Goal: Book appointment/travel/reservation

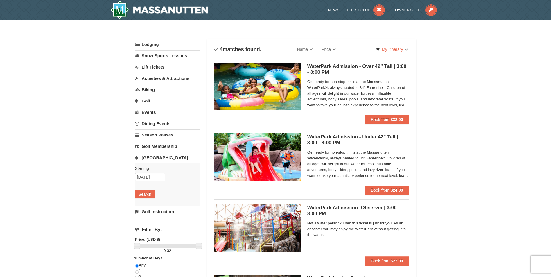
click at [317, 66] on h5 "WaterPark Admission - Over 42” Tall | 3:00 - 8:00 PM Massanutten Indoor/Outdoor…" at bounding box center [358, 70] width 102 height 12
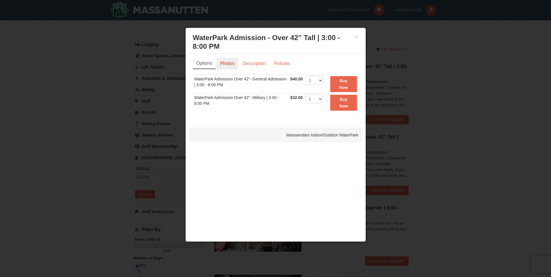
click at [224, 60] on link "Photos" at bounding box center [227, 63] width 22 height 11
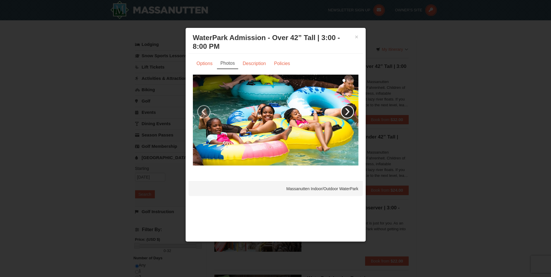
click at [347, 111] on link "›" at bounding box center [346, 111] width 13 height 13
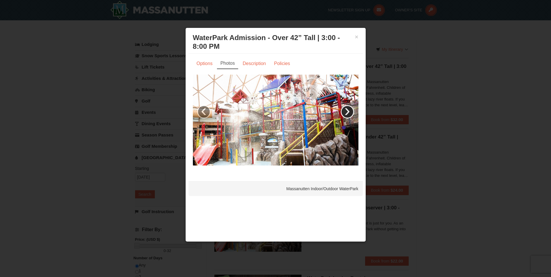
click at [347, 111] on link "›" at bounding box center [346, 111] width 13 height 13
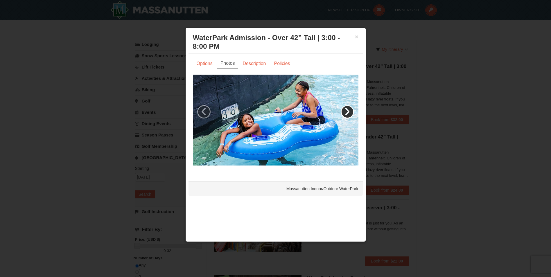
click at [347, 111] on link "›" at bounding box center [346, 111] width 13 height 13
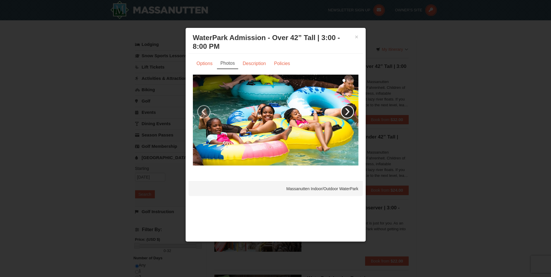
click at [347, 111] on link "›" at bounding box center [346, 111] width 13 height 13
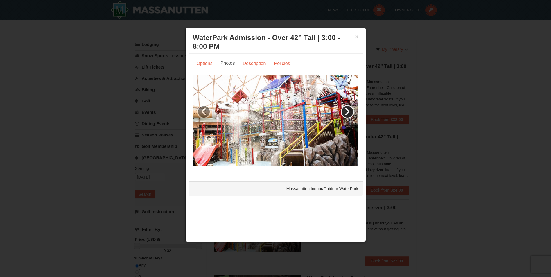
click at [347, 111] on link "›" at bounding box center [346, 111] width 13 height 13
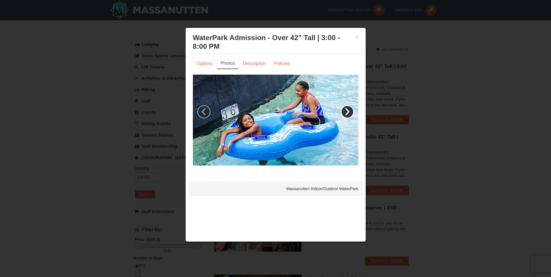
click at [347, 111] on link "›" at bounding box center [346, 111] width 13 height 13
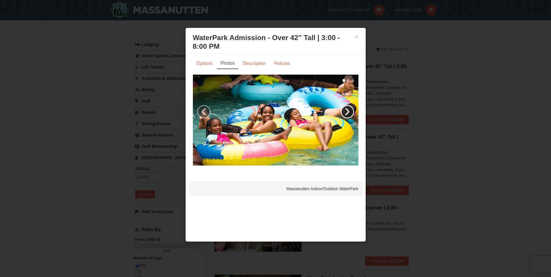
click at [347, 111] on link "›" at bounding box center [346, 111] width 13 height 13
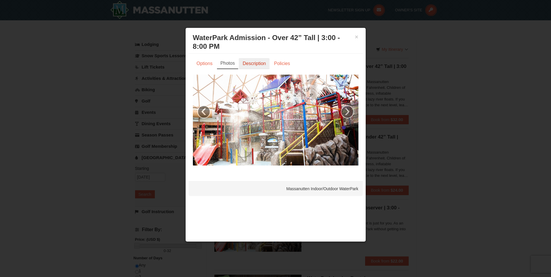
click at [257, 60] on link "Description" at bounding box center [254, 63] width 31 height 11
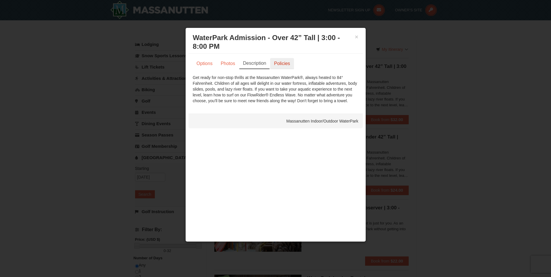
click at [276, 62] on link "Policies" at bounding box center [282, 63] width 24 height 11
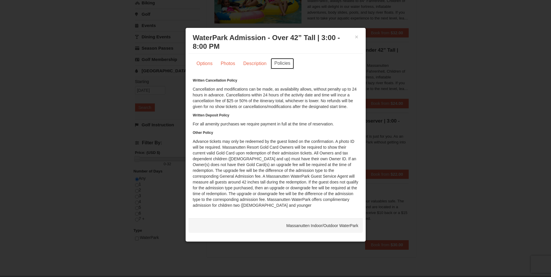
scroll to position [87, 0]
click at [357, 37] on button "×" at bounding box center [356, 37] width 3 height 6
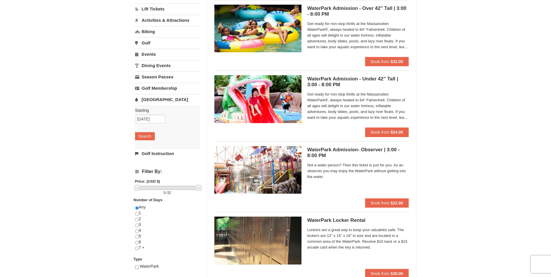
scroll to position [0, 0]
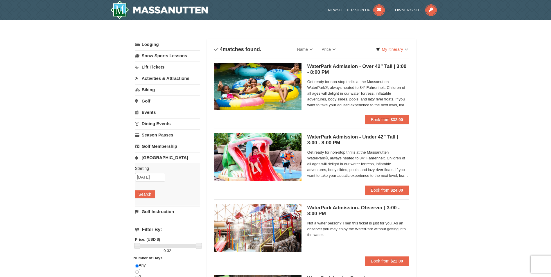
click at [152, 77] on link "Activities & Attractions" at bounding box center [167, 78] width 65 height 11
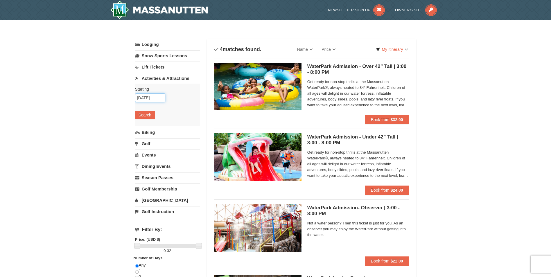
click at [152, 98] on input "11/10/2025" at bounding box center [150, 97] width 30 height 9
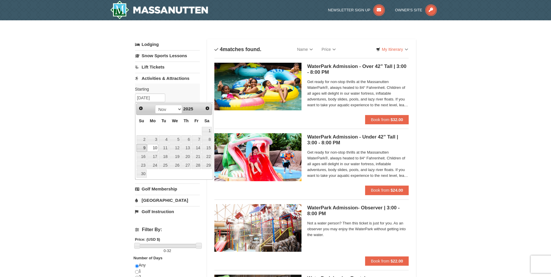
click at [140, 147] on link "9" at bounding box center [141, 148] width 10 height 8
type input "[DATE]"
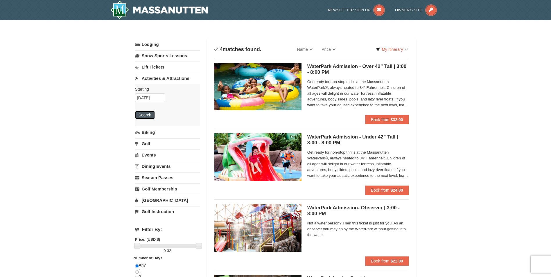
click at [149, 114] on button "Search" at bounding box center [145, 115] width 20 height 8
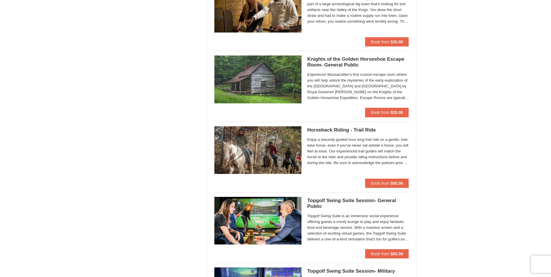
scroll to position [580, 0]
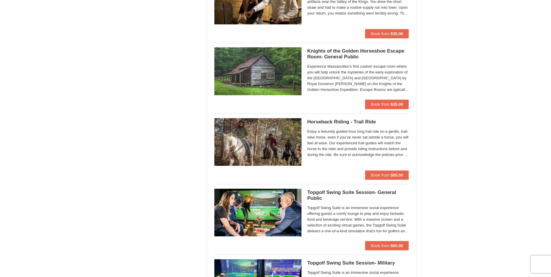
click at [380, 140] on span "Enjoy a leisurely guided hour long trail ride on a gentle, trail-wise horse, ev…" at bounding box center [358, 143] width 102 height 29
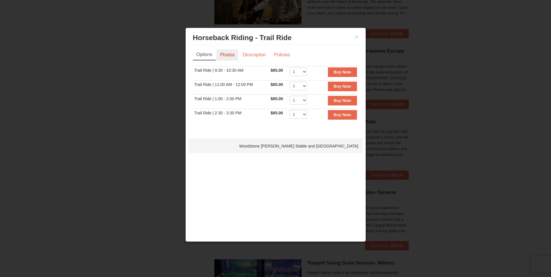
click at [232, 56] on link "Photos" at bounding box center [227, 54] width 22 height 11
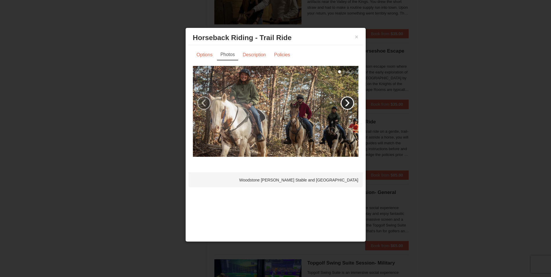
click at [350, 101] on link "›" at bounding box center [346, 102] width 13 height 13
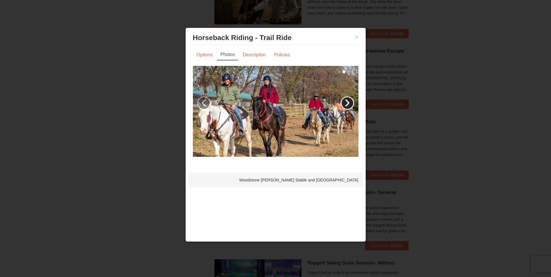
click at [350, 101] on link "›" at bounding box center [346, 102] width 13 height 13
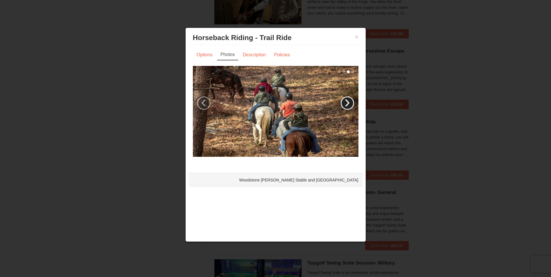
click at [350, 101] on link "›" at bounding box center [346, 102] width 13 height 13
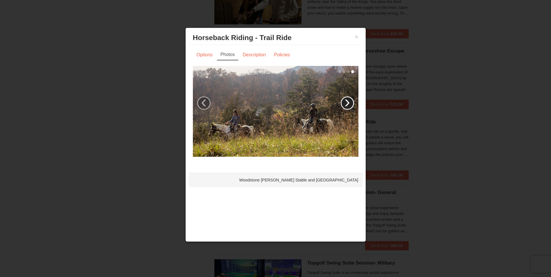
click at [350, 101] on link "›" at bounding box center [346, 102] width 13 height 13
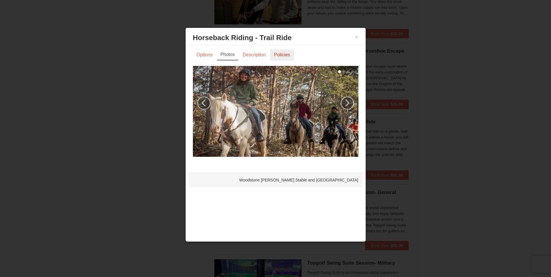
click at [288, 56] on link "Policies" at bounding box center [282, 54] width 24 height 11
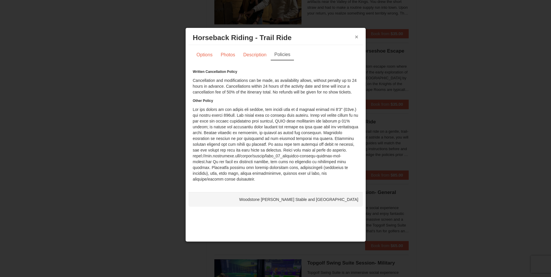
click at [355, 37] on button "×" at bounding box center [356, 37] width 3 height 6
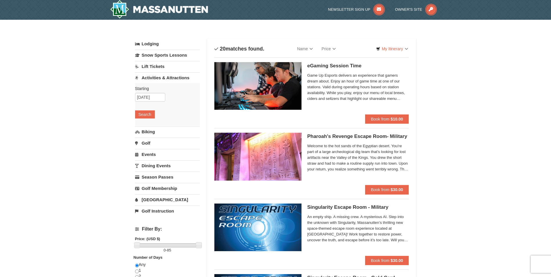
scroll to position [0, 0]
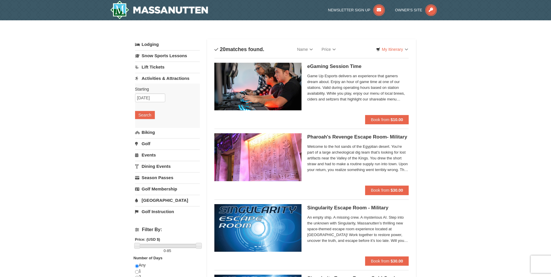
click at [156, 167] on link "Dining Events" at bounding box center [167, 166] width 65 height 11
click at [146, 159] on button "Search" at bounding box center [145, 160] width 20 height 8
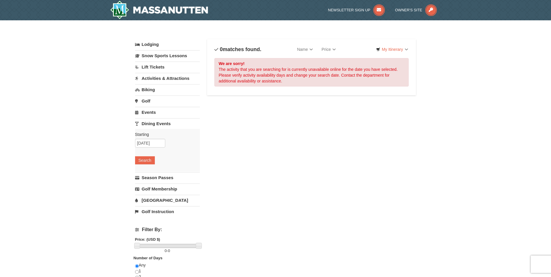
click at [152, 90] on link "Biking" at bounding box center [167, 89] width 65 height 11
click at [144, 123] on button "Search" at bounding box center [145, 126] width 20 height 8
click at [154, 78] on link "Activities & Attractions" at bounding box center [167, 78] width 65 height 11
click at [144, 114] on button "Search" at bounding box center [145, 115] width 20 height 8
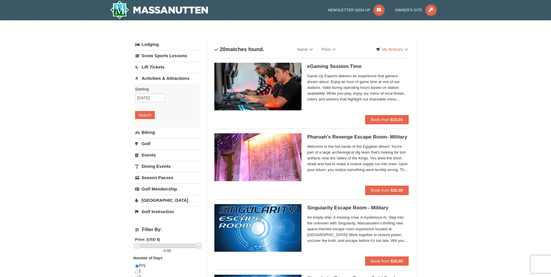
click at [152, 44] on link "Lodging" at bounding box center [167, 44] width 65 height 10
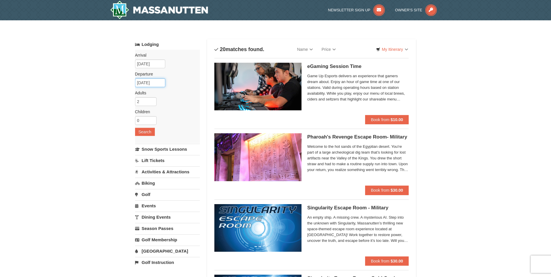
click at [156, 82] on input "11/11/2025" at bounding box center [150, 82] width 30 height 9
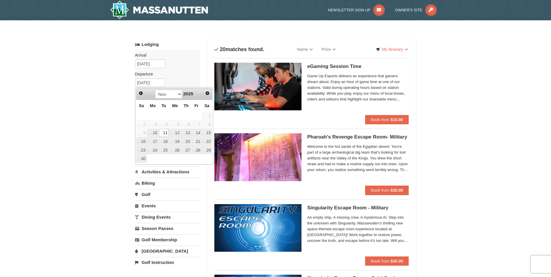
click at [209, 124] on span "8" at bounding box center [207, 124] width 10 height 8
click at [208, 133] on link "15" at bounding box center [207, 133] width 10 height 8
type input "[DATE]"
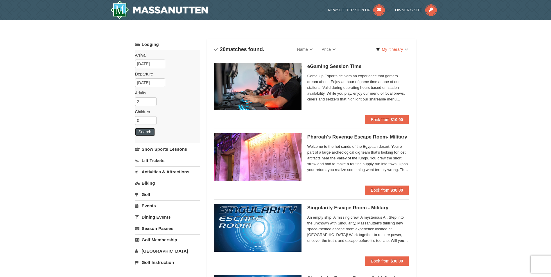
click at [148, 131] on button "Search" at bounding box center [145, 132] width 20 height 8
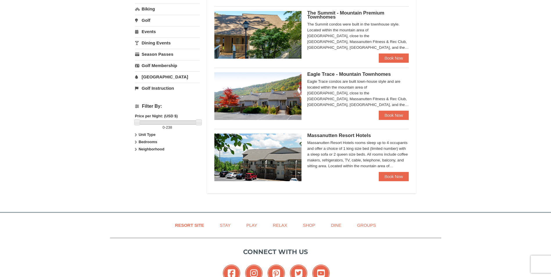
scroll to position [145, 0]
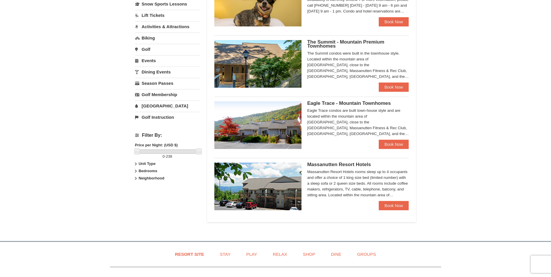
click at [343, 101] on div "Eagle Trace - Mountain Townhomes Eagle Trace One Bedroom Townhouse with [PERSON…" at bounding box center [311, 123] width 194 height 53
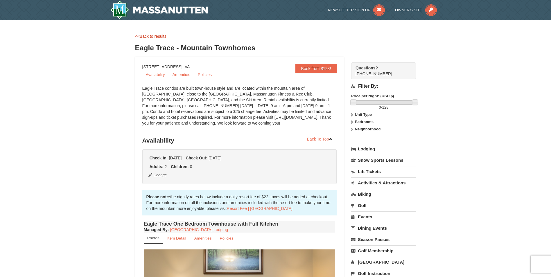
click at [146, 37] on link "<<Back to results" at bounding box center [150, 36] width 31 height 5
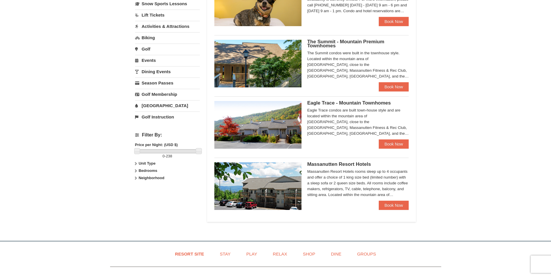
scroll to position [145, 0]
click at [155, 172] on strong "Bedrooms" at bounding box center [147, 171] width 19 height 4
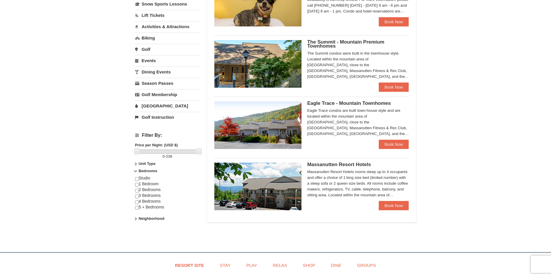
click at [134, 184] on div "× Categories Map List Filter My Itinerary Questions? 1-540-289-9441 Lodging Arr…" at bounding box center [275, 60] width 293 height 359
click at [137, 183] on input "checkbox" at bounding box center [137, 185] width 4 height 4
checkbox input "true"
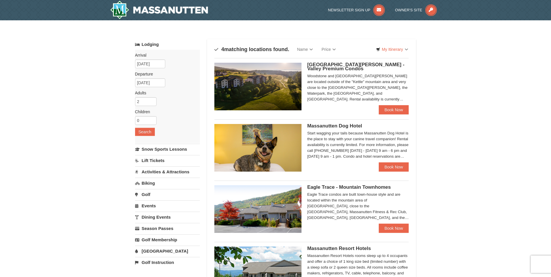
scroll to position [29, 0]
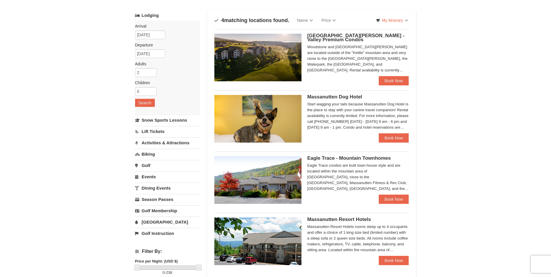
click at [345, 184] on div "Eagle Trace condos are built town-house style and are located within the mounta…" at bounding box center [358, 177] width 102 height 29
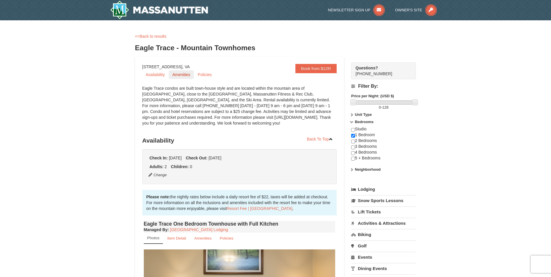
click at [180, 75] on link "Amenities" at bounding box center [181, 74] width 25 height 9
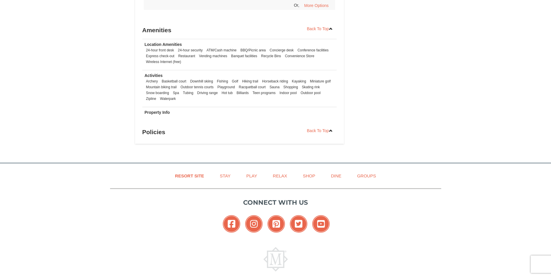
scroll to position [780, 0]
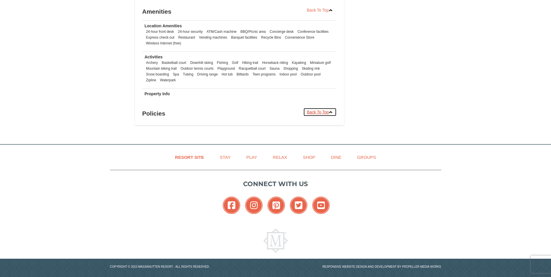
click at [325, 108] on link "Back To Top" at bounding box center [320, 112] width 34 height 9
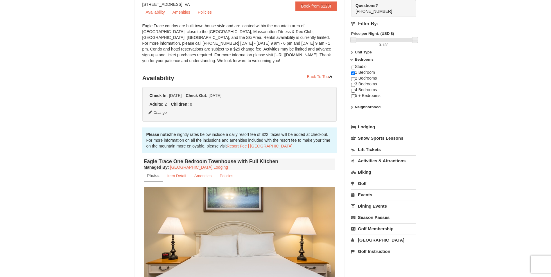
scroll to position [0, 0]
